Goal: Task Accomplishment & Management: Use online tool/utility

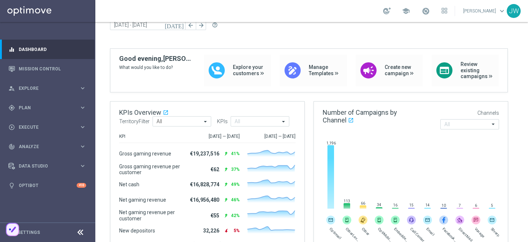
scroll to position [33, 0]
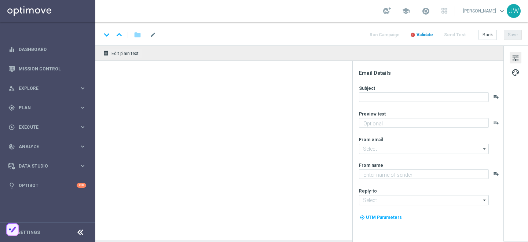
type textarea "Maximise your deposit."
type textarea "Lottoland"
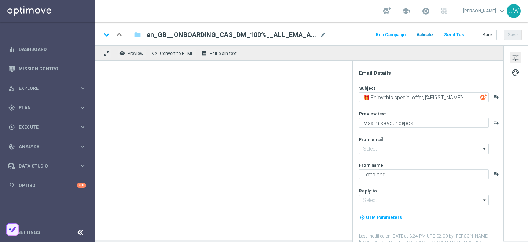
type input "[EMAIL_ADDRESS][DOMAIN_NAME]"
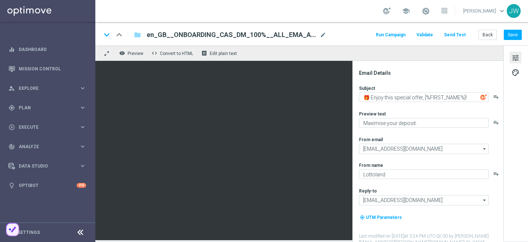
click at [461, 37] on button "Send Test" at bounding box center [455, 35] width 24 height 10
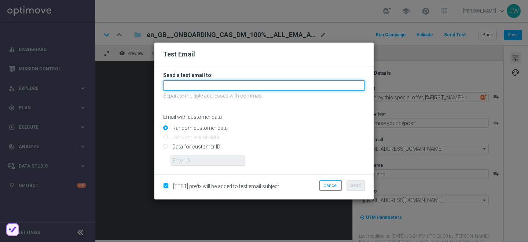
click at [238, 85] on input "text" at bounding box center [264, 85] width 202 height 10
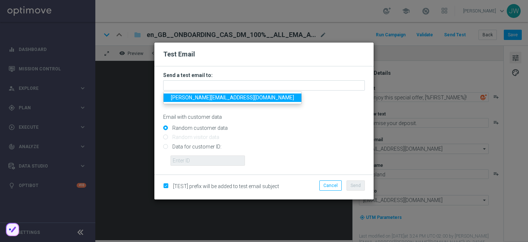
click at [234, 95] on span "jakub.walczak@lottoland.com" at bounding box center [232, 98] width 123 height 6
type input "jakub.walczak@lottoland.com"
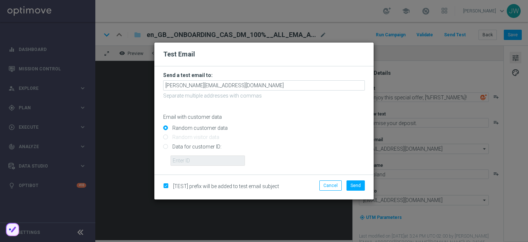
click at [198, 149] on input "Data for customer ID:" at bounding box center [264, 149] width 202 height 10
radio input "true"
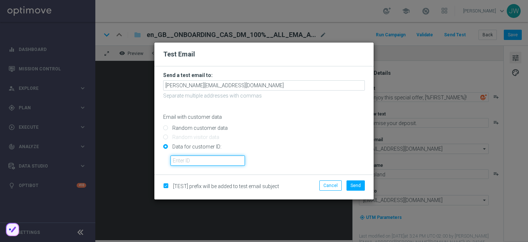
click at [202, 156] on input "text" at bounding box center [207, 160] width 74 height 10
paste input "223890070"
type input "223890070"
click at [287, 154] on input "Data for customer ID:" at bounding box center [264, 149] width 202 height 10
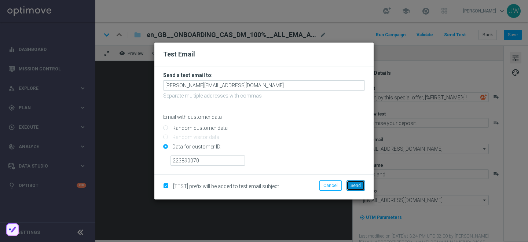
click at [357, 183] on span "Send" at bounding box center [355, 185] width 10 height 5
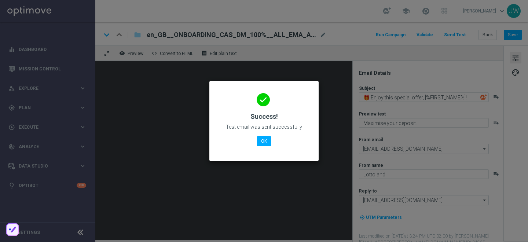
click at [131, 97] on modal-container "done Success! Test email was sent successfully OK" at bounding box center [264, 121] width 528 height 242
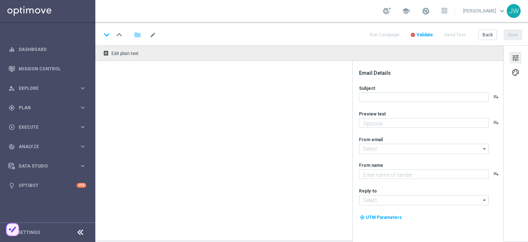
type textarea "Maximise your deposit."
type input "[EMAIL_ADDRESS][DOMAIN_NAME]"
type textarea "Lottoland"
type input "[EMAIL_ADDRESS][DOMAIN_NAME]"
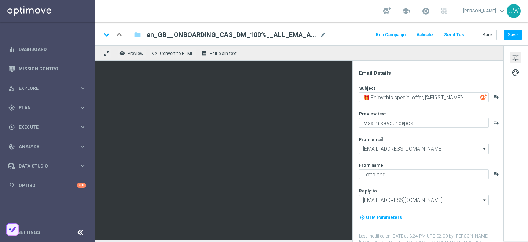
click at [459, 38] on button "Send Test" at bounding box center [455, 35] width 24 height 10
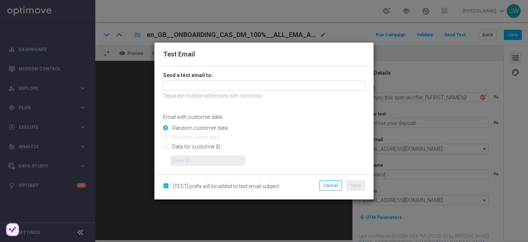
click at [247, 97] on p "Separate multiple addresses with commas" at bounding box center [264, 95] width 202 height 7
click at [249, 93] on p "Separate multiple addresses with commas" at bounding box center [264, 95] width 202 height 7
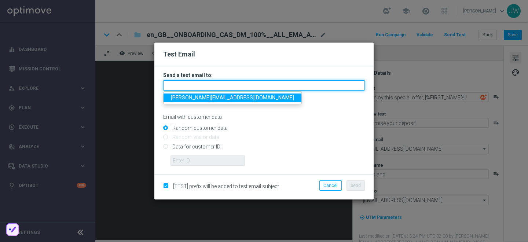
click at [250, 89] on input "text" at bounding box center [264, 85] width 202 height 10
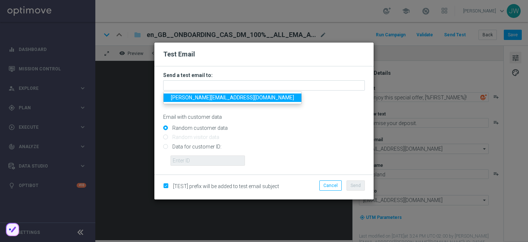
click at [231, 99] on span "jakub.walczak@lottoland.com" at bounding box center [232, 98] width 123 height 6
type input "jakub.walczak@lottoland.com"
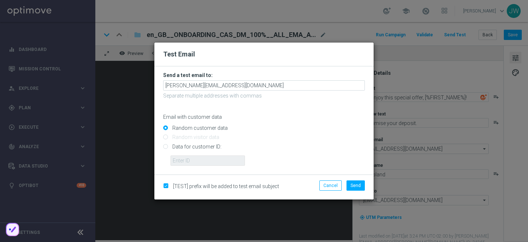
click at [204, 150] on input "Data for customer ID:" at bounding box center [264, 149] width 202 height 10
radio input "true"
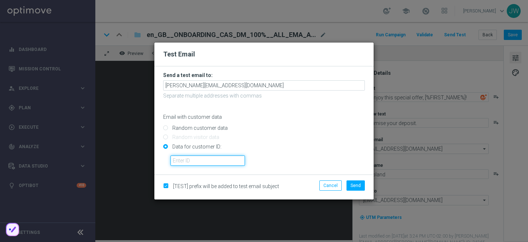
click at [207, 162] on input "text" at bounding box center [207, 160] width 74 height 10
paste input "223890070"
type input "223890070"
click at [287, 168] on form "Send a test email to: jakub.walczak@lottoland.com Separate multiple addresses w…" at bounding box center [263, 120] width 219 height 108
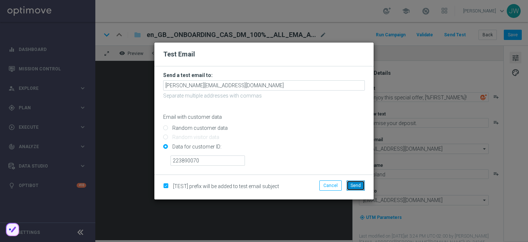
click at [357, 185] on span "Send" at bounding box center [355, 185] width 10 height 5
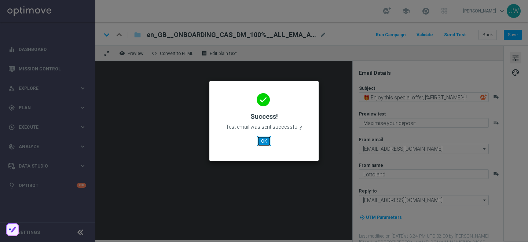
click at [269, 143] on button "OK" at bounding box center [264, 141] width 14 height 10
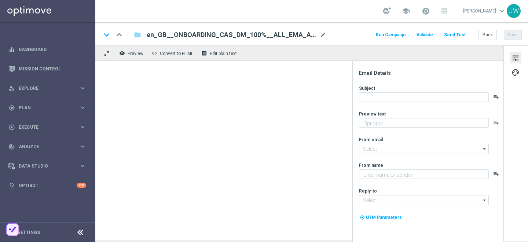
type textarea "Maximise your deposit."
type textarea "Lottoland"
type input "[EMAIL_ADDRESS][DOMAIN_NAME]"
